Goal: Find specific page/section: Find specific page/section

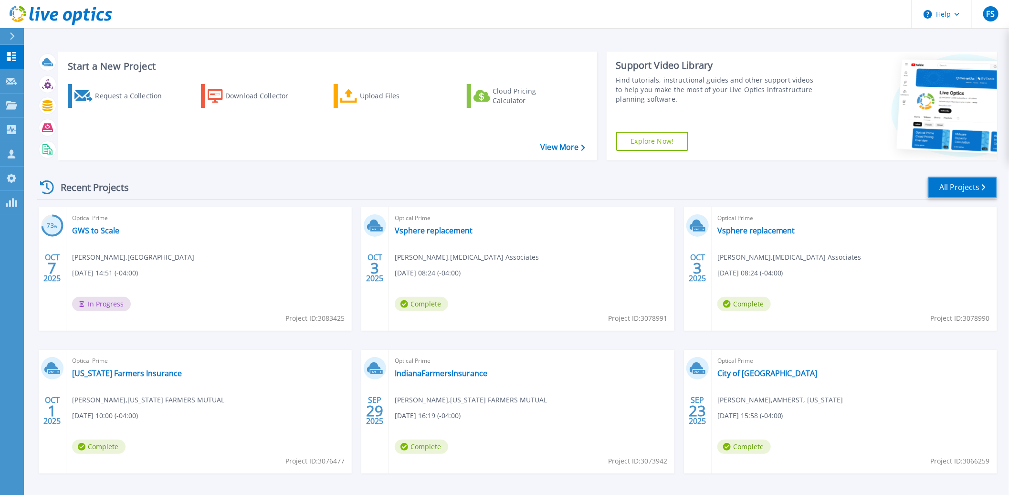
click at [952, 190] on link "All Projects" at bounding box center [962, 187] width 69 height 21
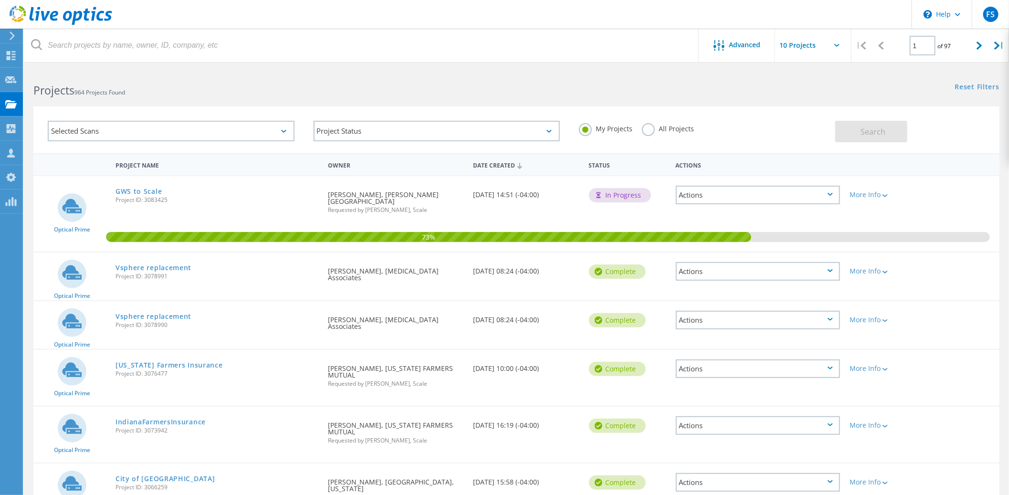
click at [648, 132] on label "All Projects" at bounding box center [668, 127] width 52 height 9
click at [0, 0] on input "All Projects" at bounding box center [0, 0] width 0 height 0
click at [875, 127] on span "Search" at bounding box center [872, 131] width 25 height 10
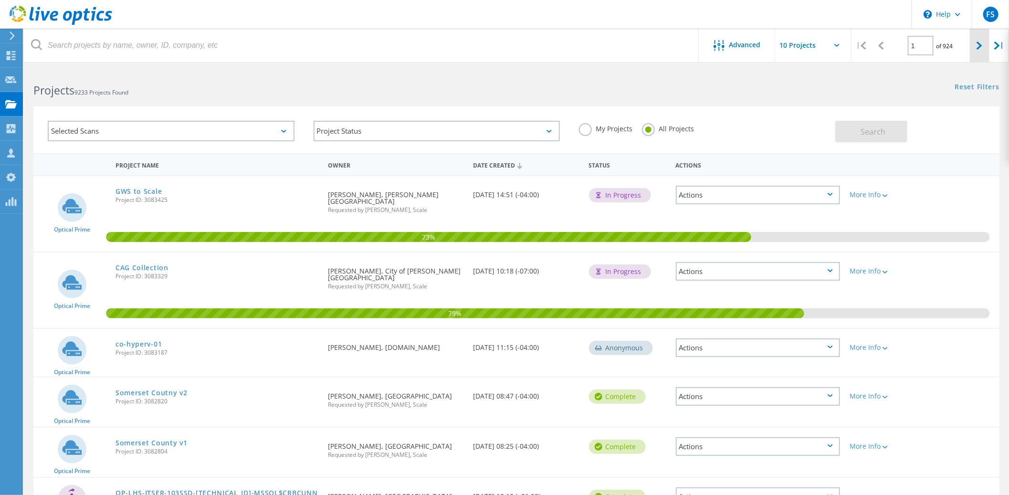
click at [975, 44] on div at bounding box center [980, 46] width 20 height 34
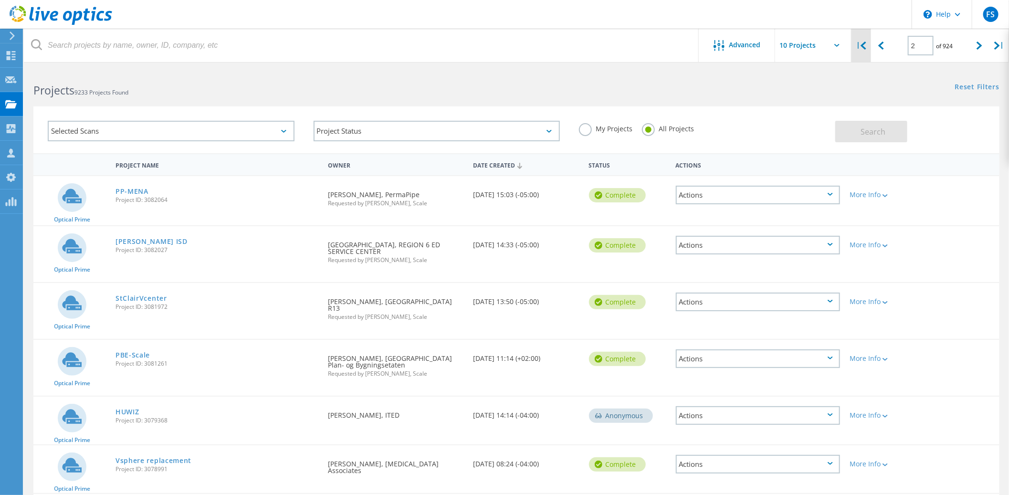
click at [864, 52] on div "|" at bounding box center [861, 46] width 20 height 34
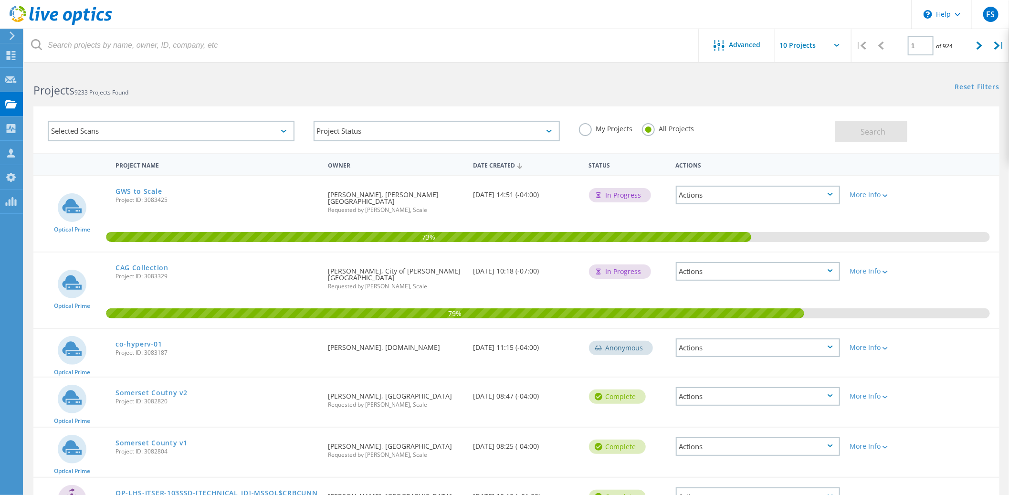
click at [588, 127] on label "My Projects" at bounding box center [605, 127] width 53 height 9
click at [0, 0] on input "My Projects" at bounding box center [0, 0] width 0 height 0
click at [868, 128] on span "Search" at bounding box center [872, 131] width 25 height 10
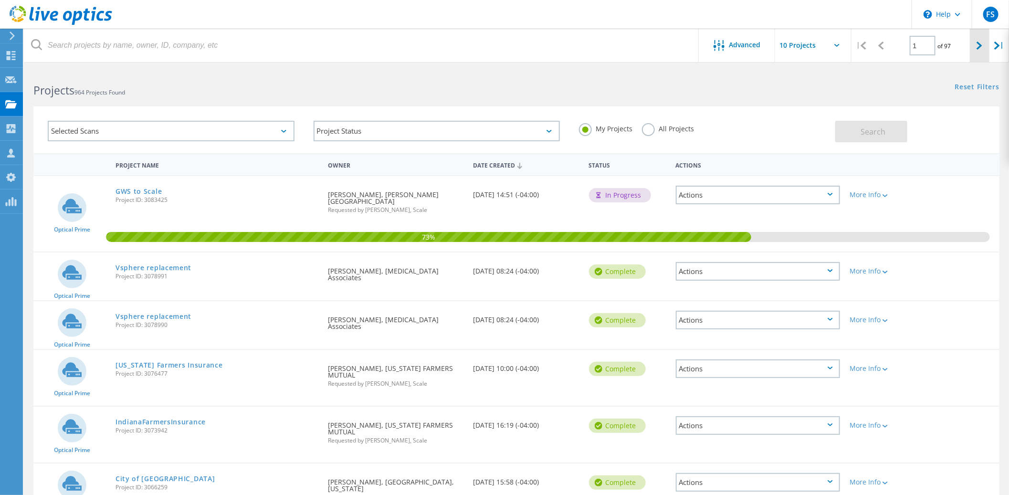
click at [976, 48] on icon at bounding box center [979, 46] width 6 height 8
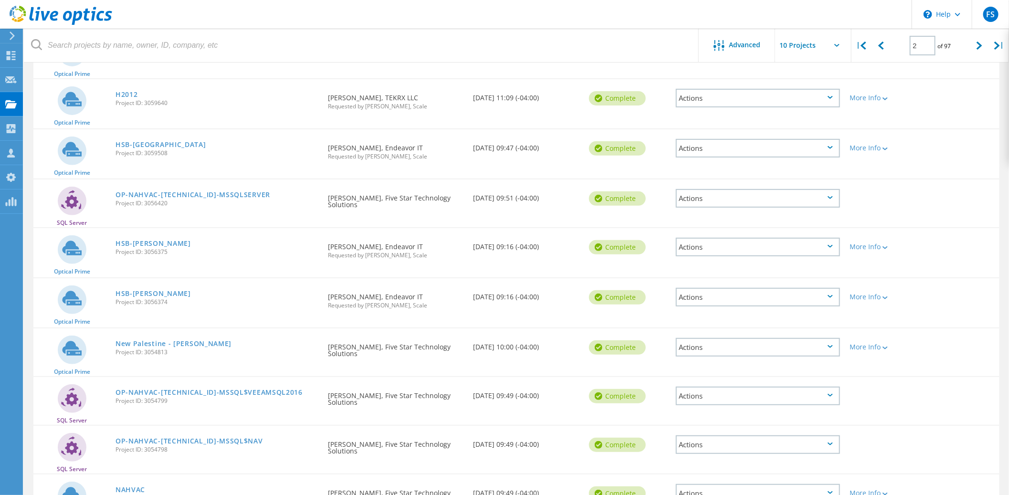
scroll to position [205, 0]
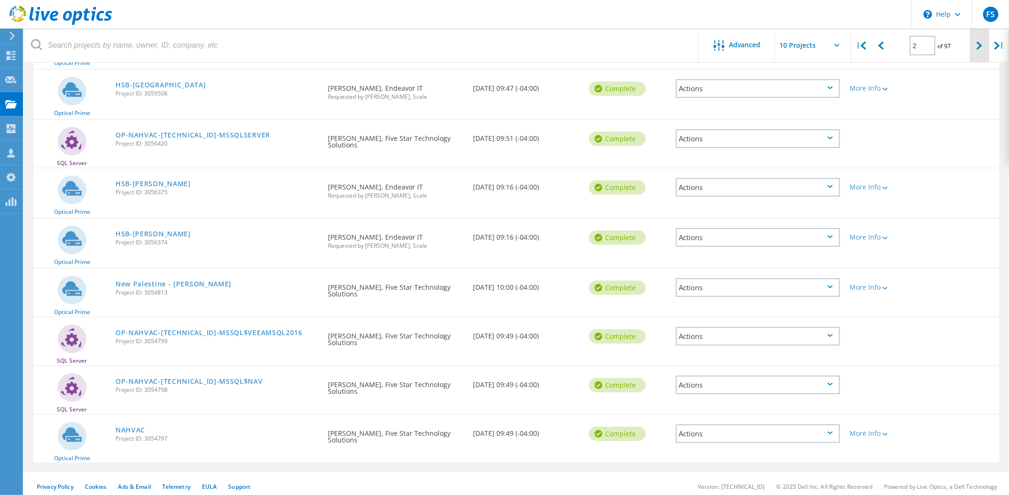
click at [975, 47] on div at bounding box center [980, 46] width 20 height 34
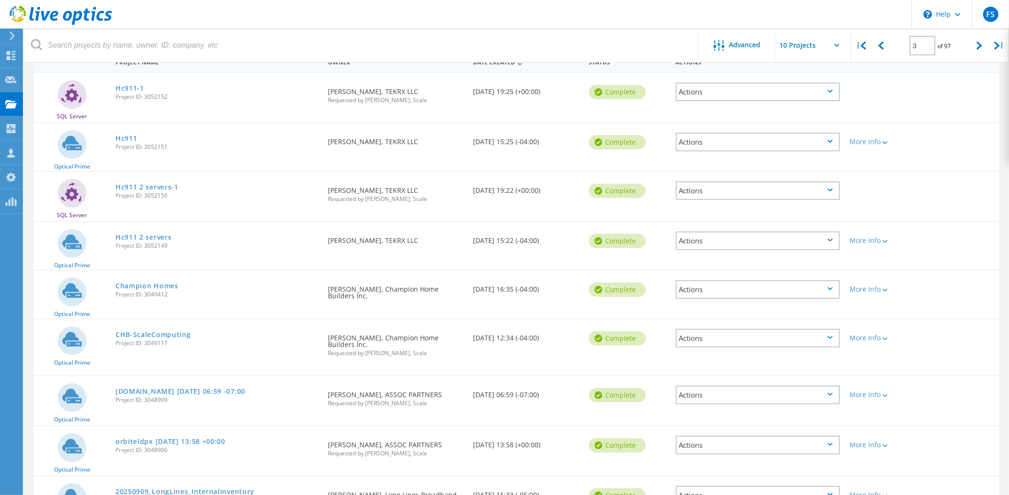
scroll to position [50, 0]
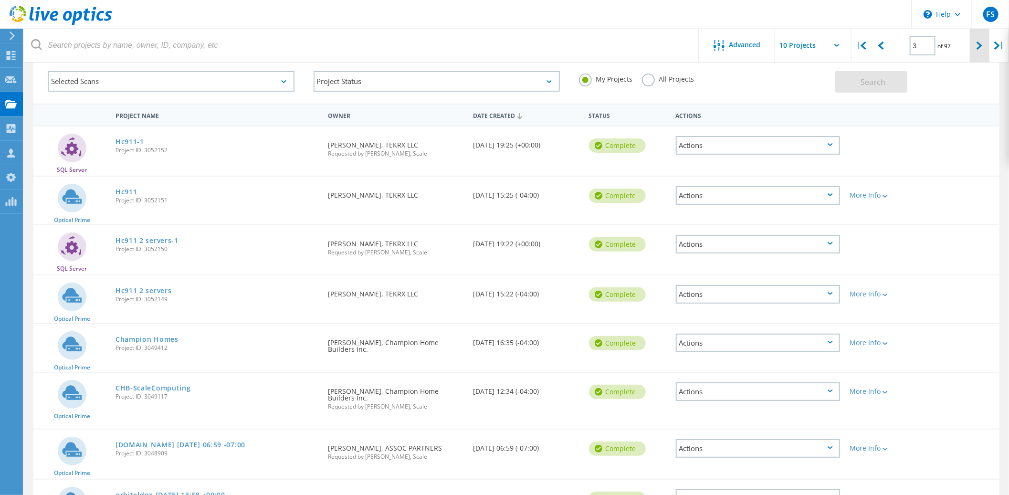
click at [982, 46] on icon at bounding box center [979, 46] width 6 height 8
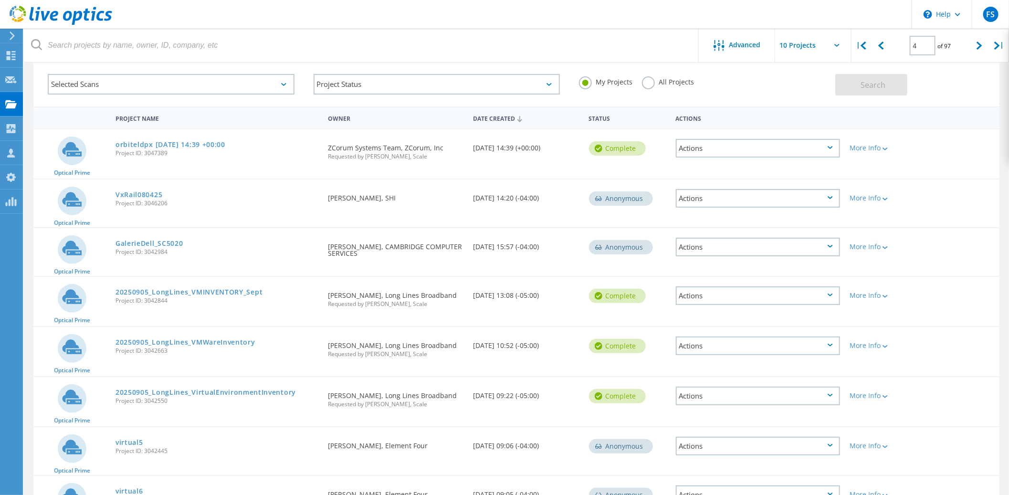
scroll to position [0, 0]
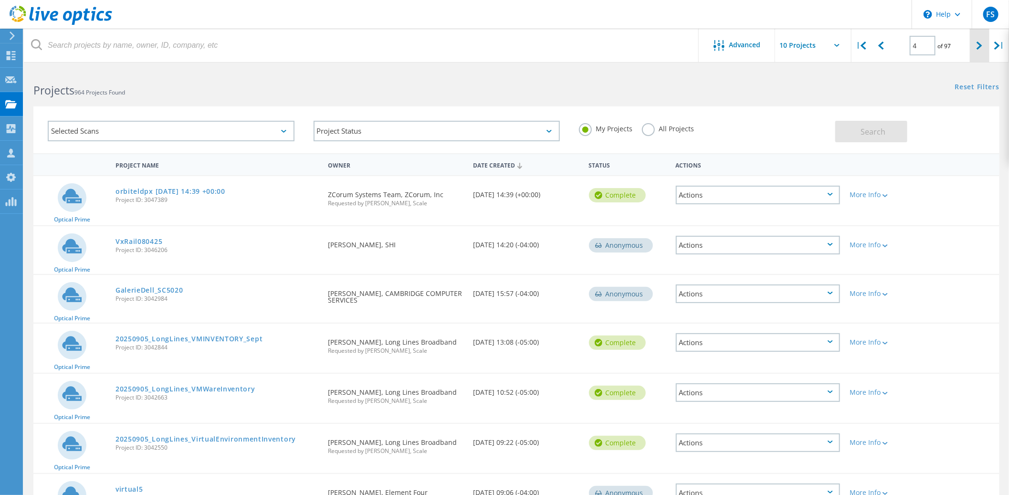
click at [975, 51] on div at bounding box center [980, 46] width 20 height 34
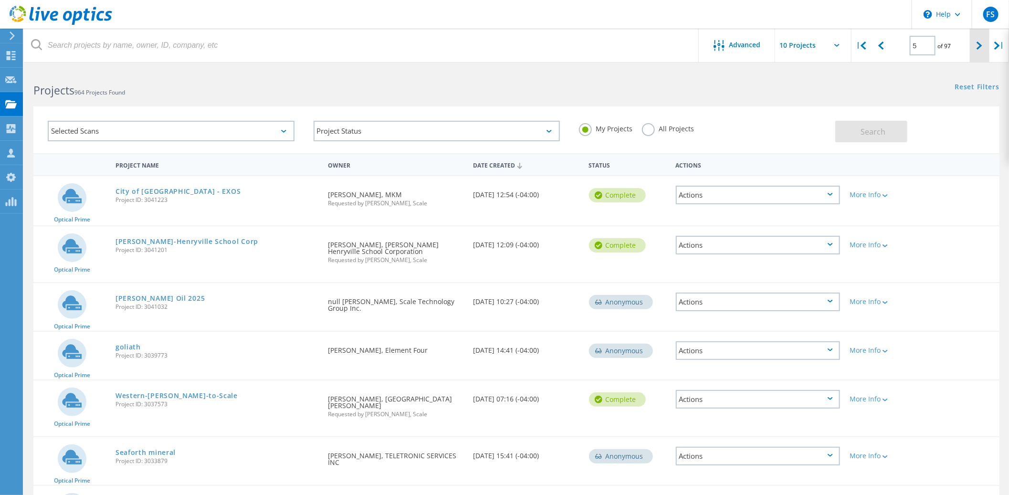
click at [975, 49] on div at bounding box center [980, 46] width 20 height 34
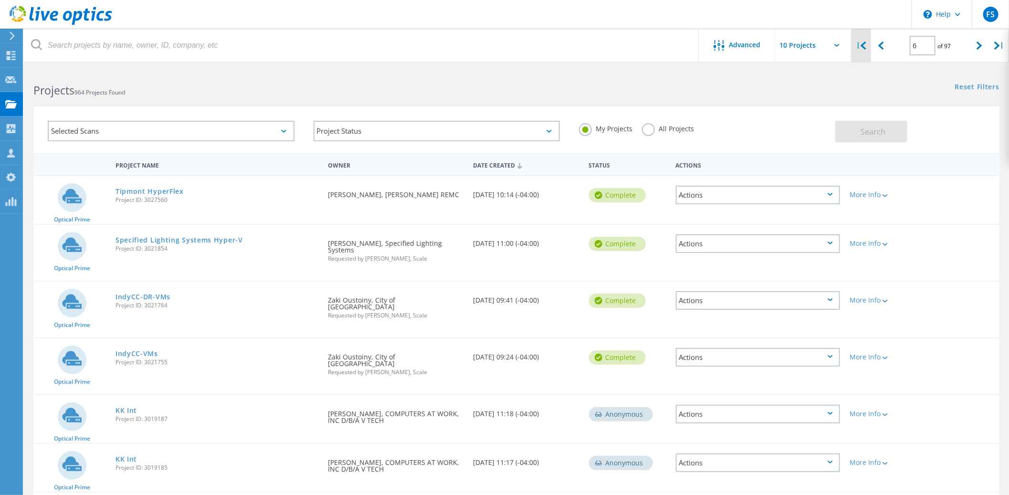
click at [864, 44] on icon at bounding box center [863, 46] width 6 height 8
type input "1"
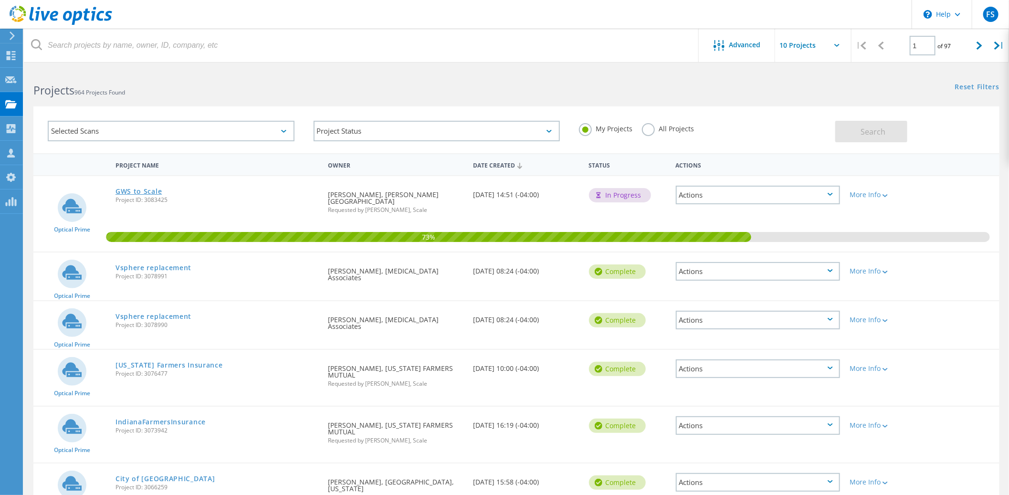
click at [130, 188] on link "GWS to Scale" at bounding box center [138, 191] width 46 height 7
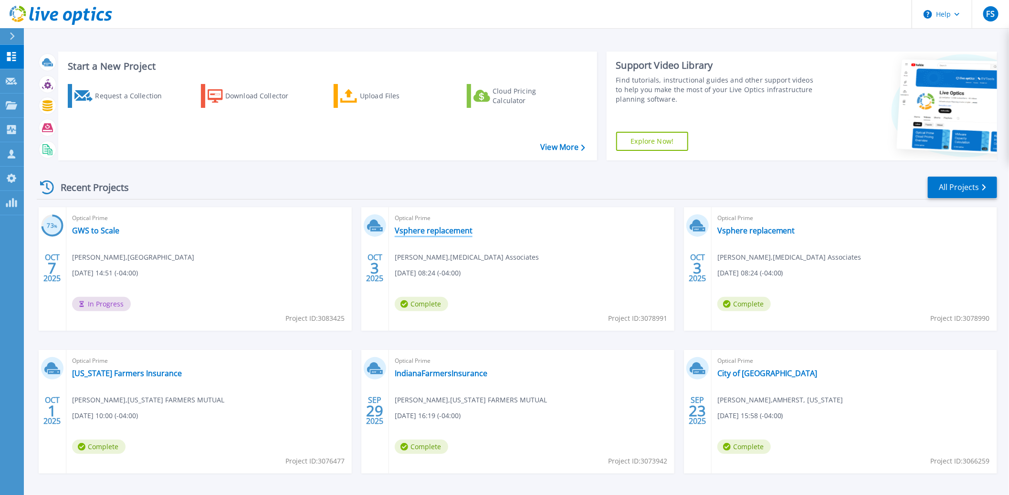
click at [432, 228] on link "Vsphere replacement" at bounding box center [434, 231] width 78 height 10
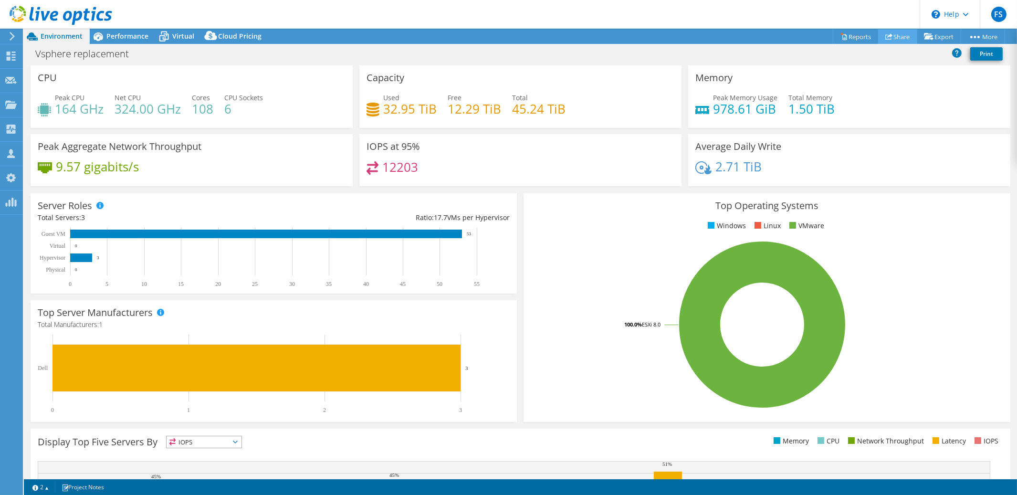
click at [890, 34] on link "Share" at bounding box center [897, 36] width 39 height 15
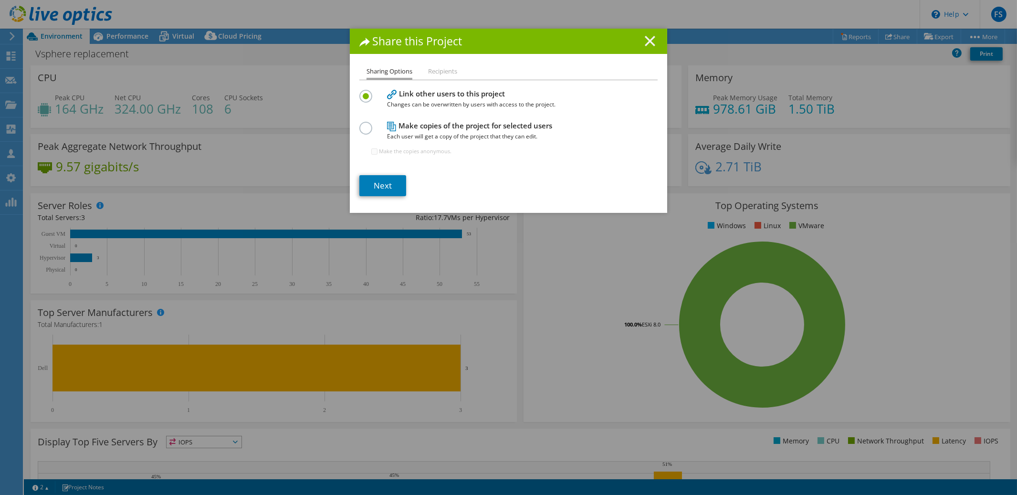
click at [645, 43] on icon at bounding box center [650, 41] width 10 height 10
